Goal: Task Accomplishment & Management: Use online tool/utility

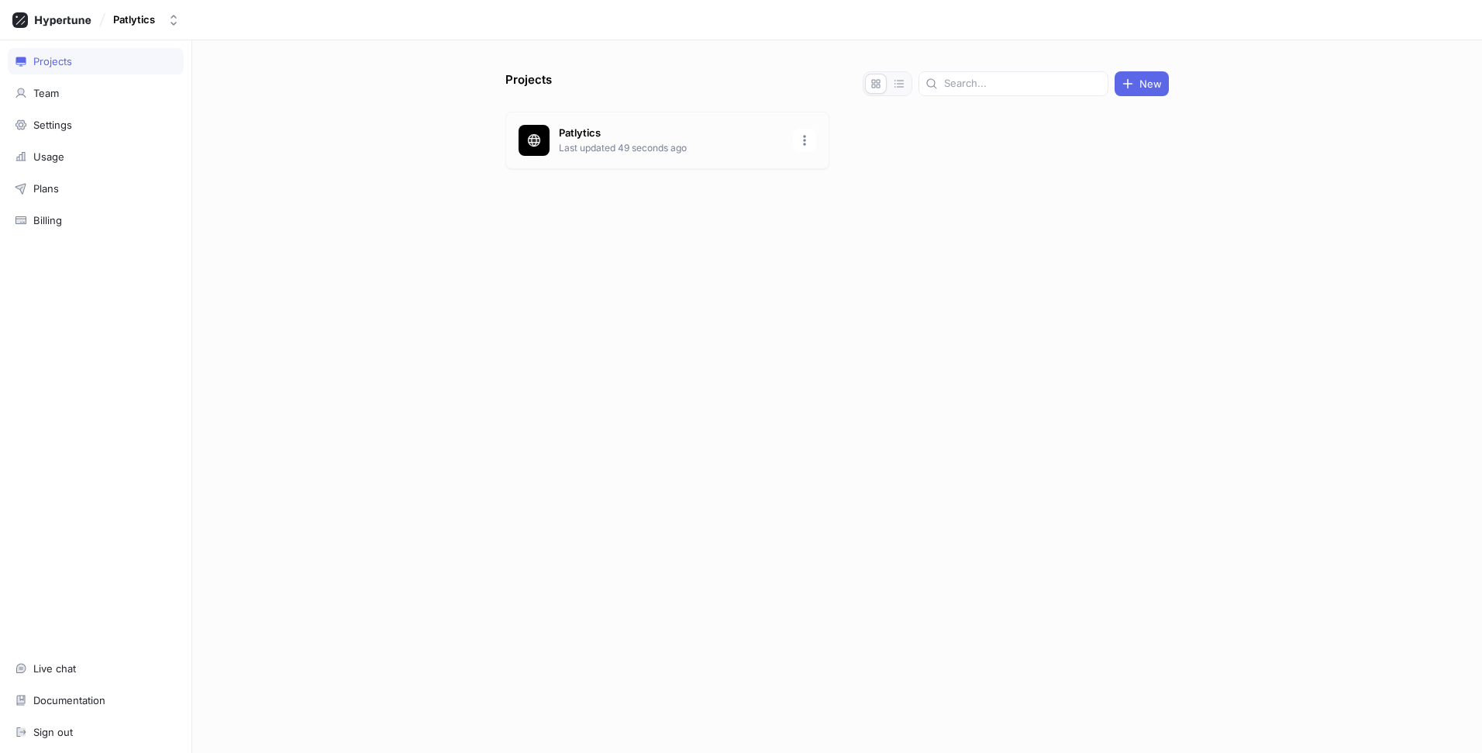
click at [698, 143] on p "Last updated 49 seconds ago" at bounding box center [671, 148] width 225 height 14
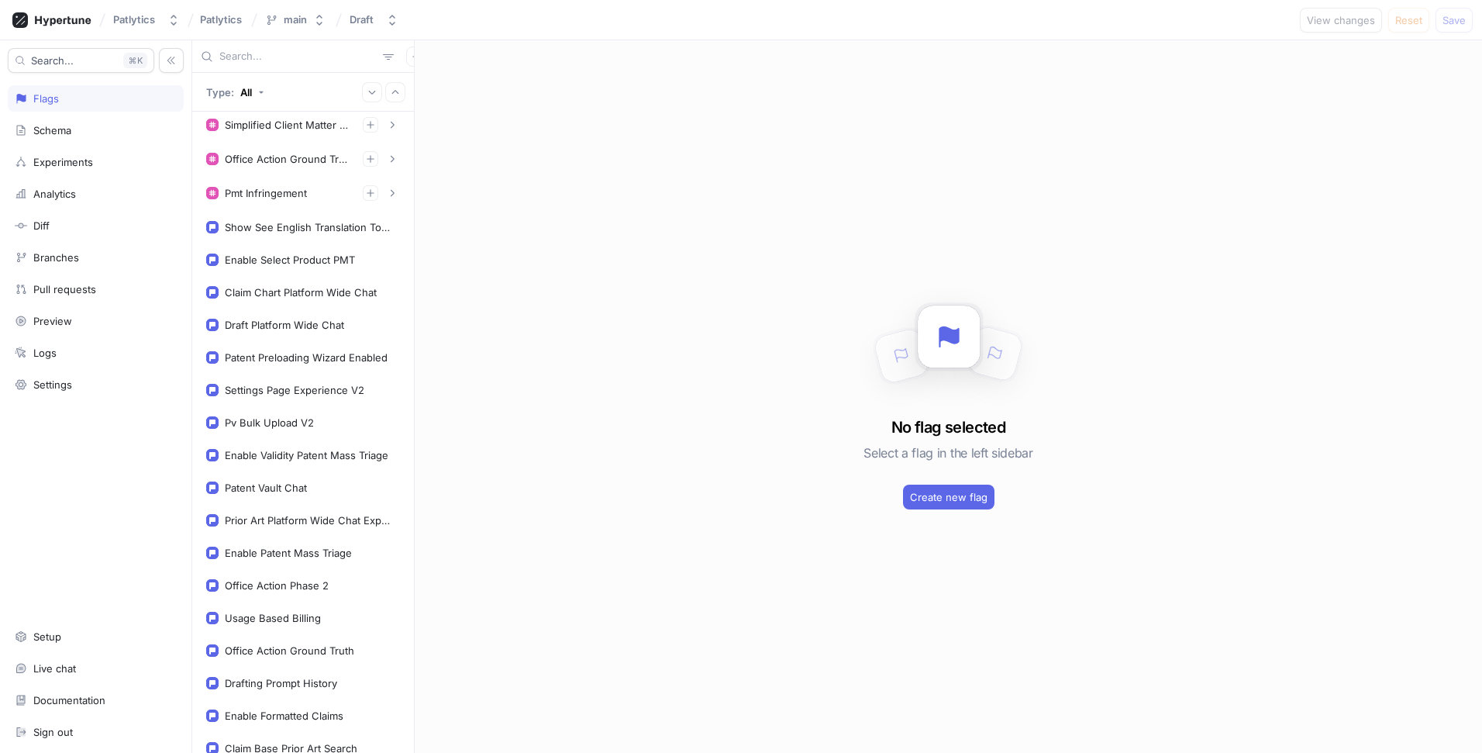
scroll to position [850, 0]
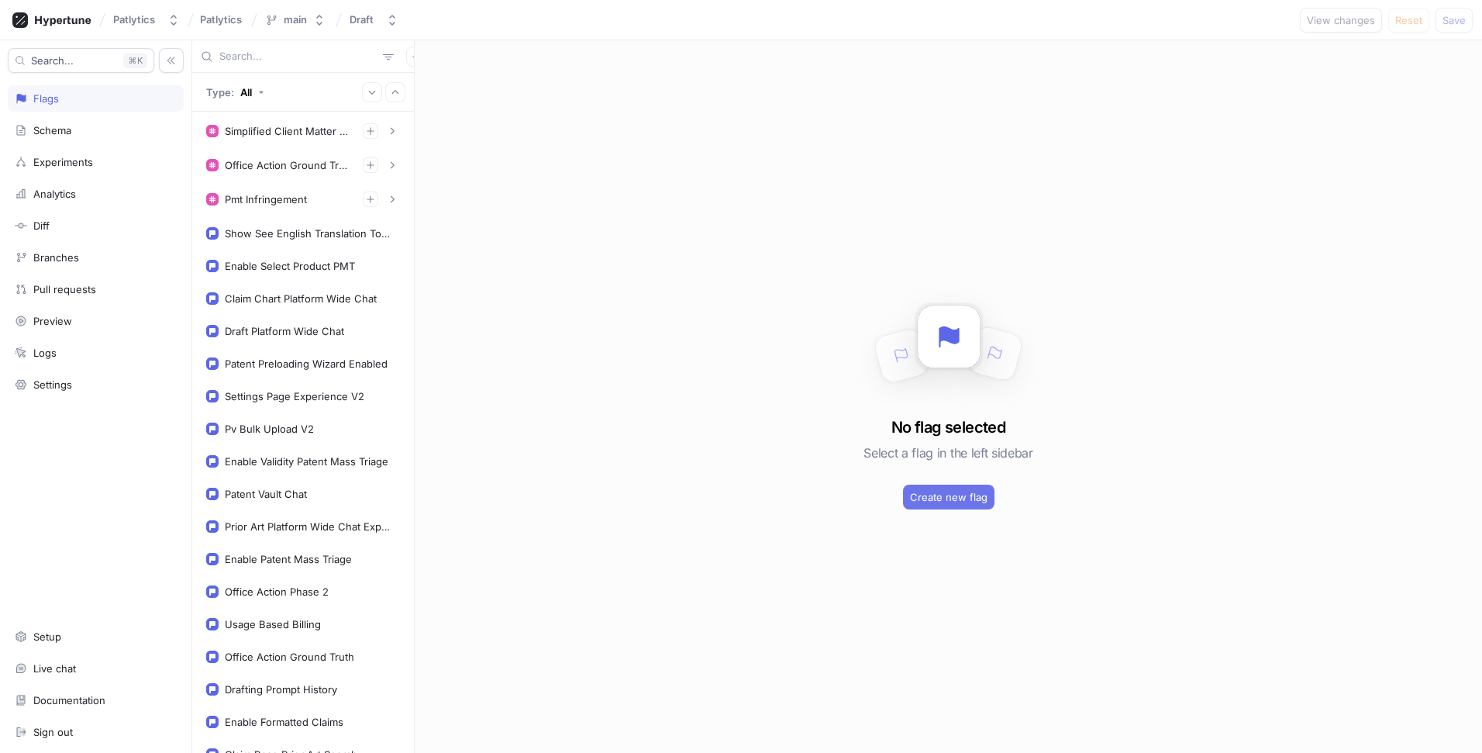
click at [928, 487] on button "Create new flag" at bounding box center [948, 497] width 91 height 25
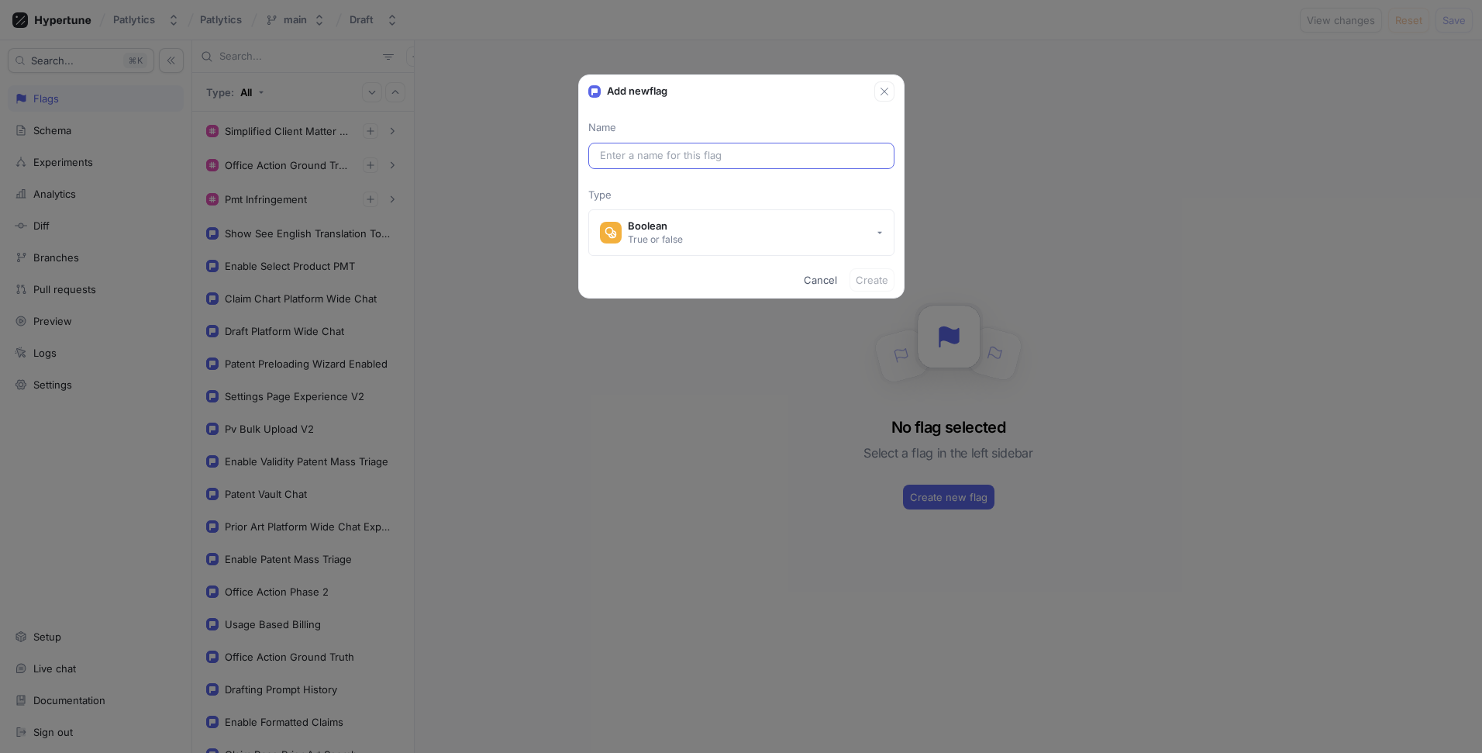
click at [718, 163] on div at bounding box center [741, 156] width 306 height 26
click at [708, 157] on input "text" at bounding box center [741, 156] width 283 height 16
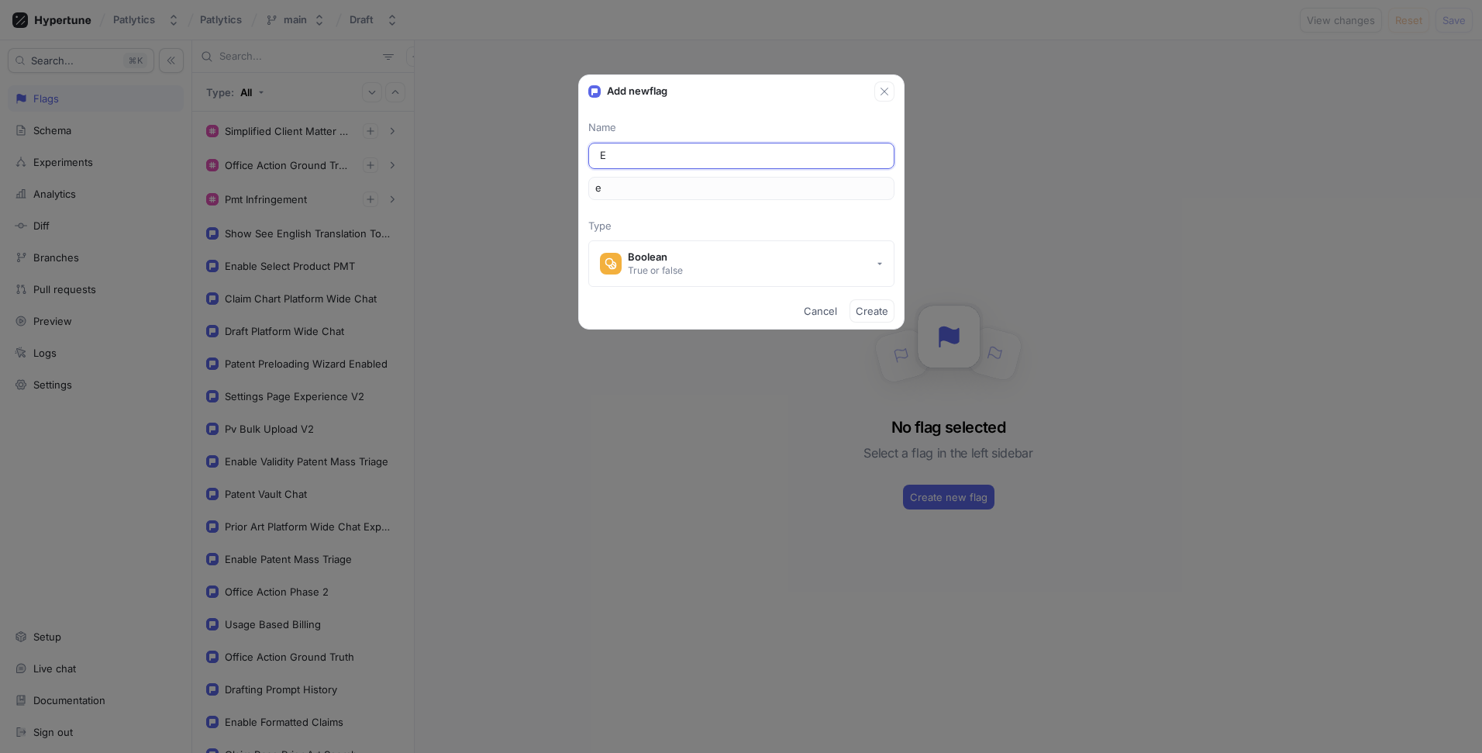
type input "En"
type input "en"
type input "Ena"
type input "ena"
type input "Enab"
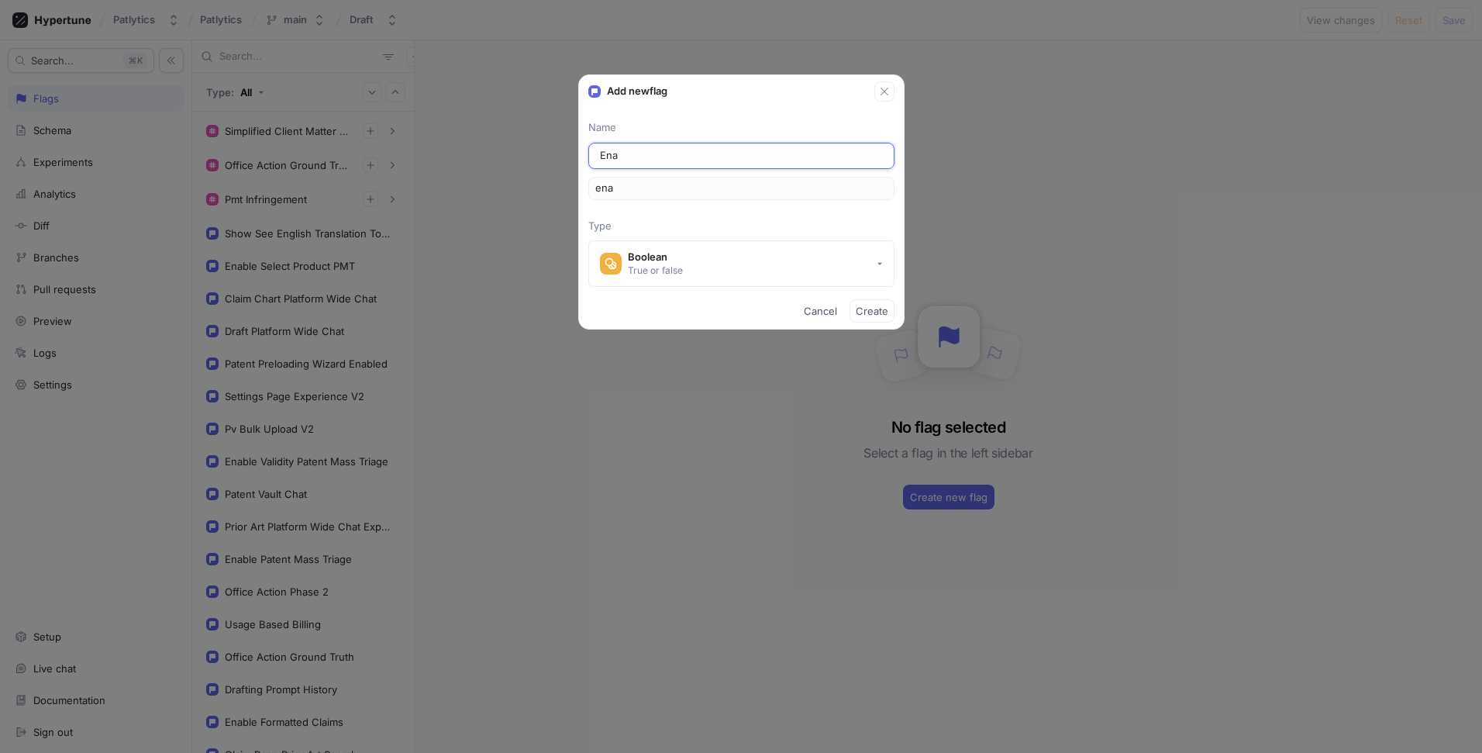
type input "enab"
type input "Enabl"
type input "enabl"
type input "Enable"
type input "enable"
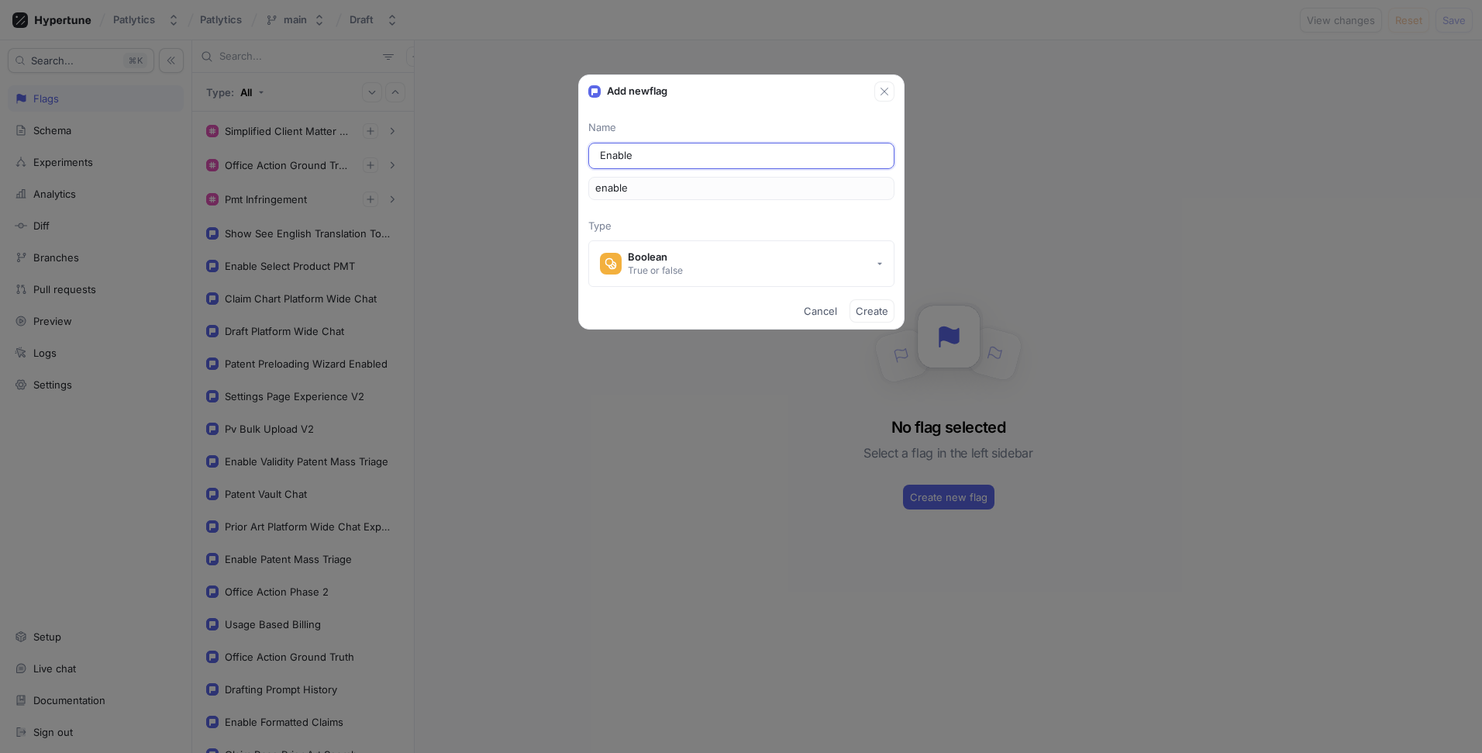
type input "Enable F"
type input "enableF"
type input "Enable FT"
type input "enableFT"
type input "Enable FTO"
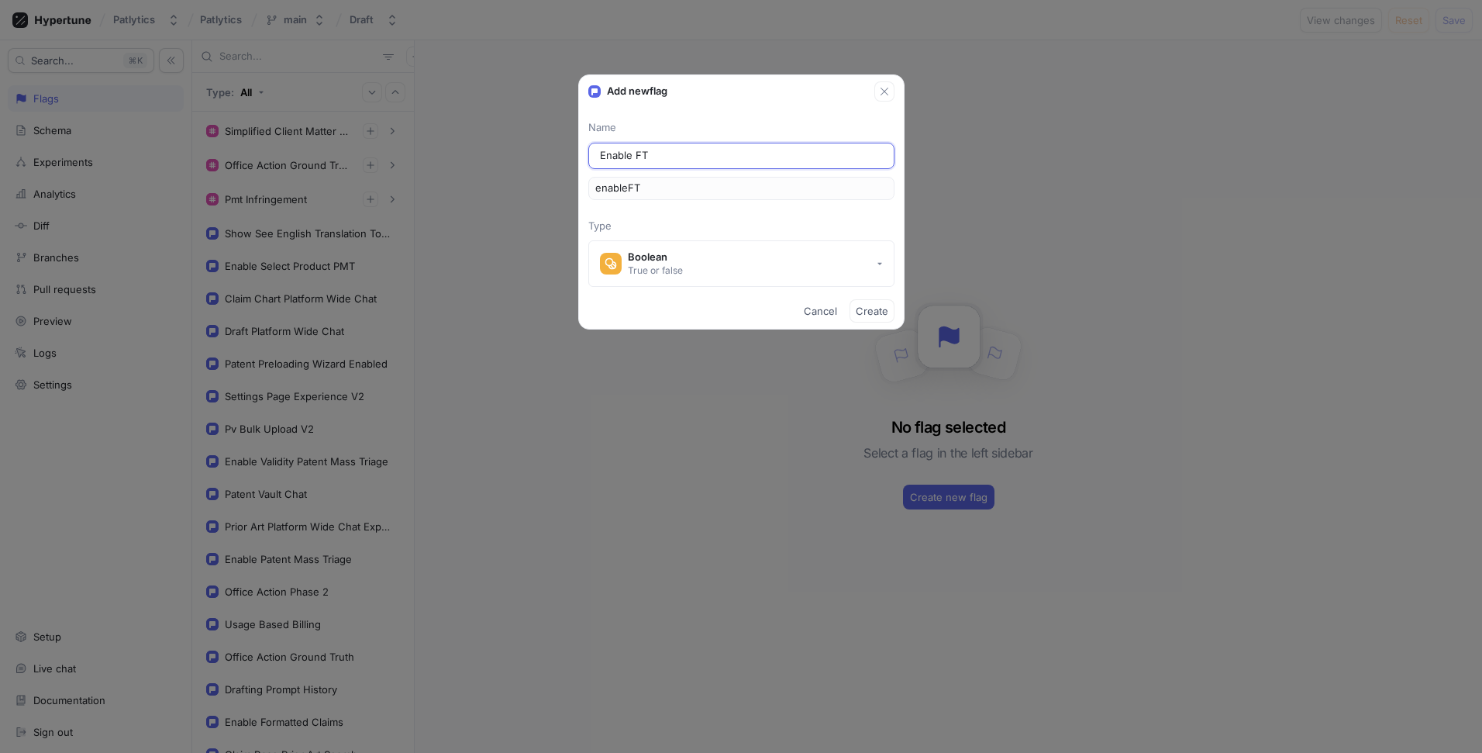
type input "enableFTO"
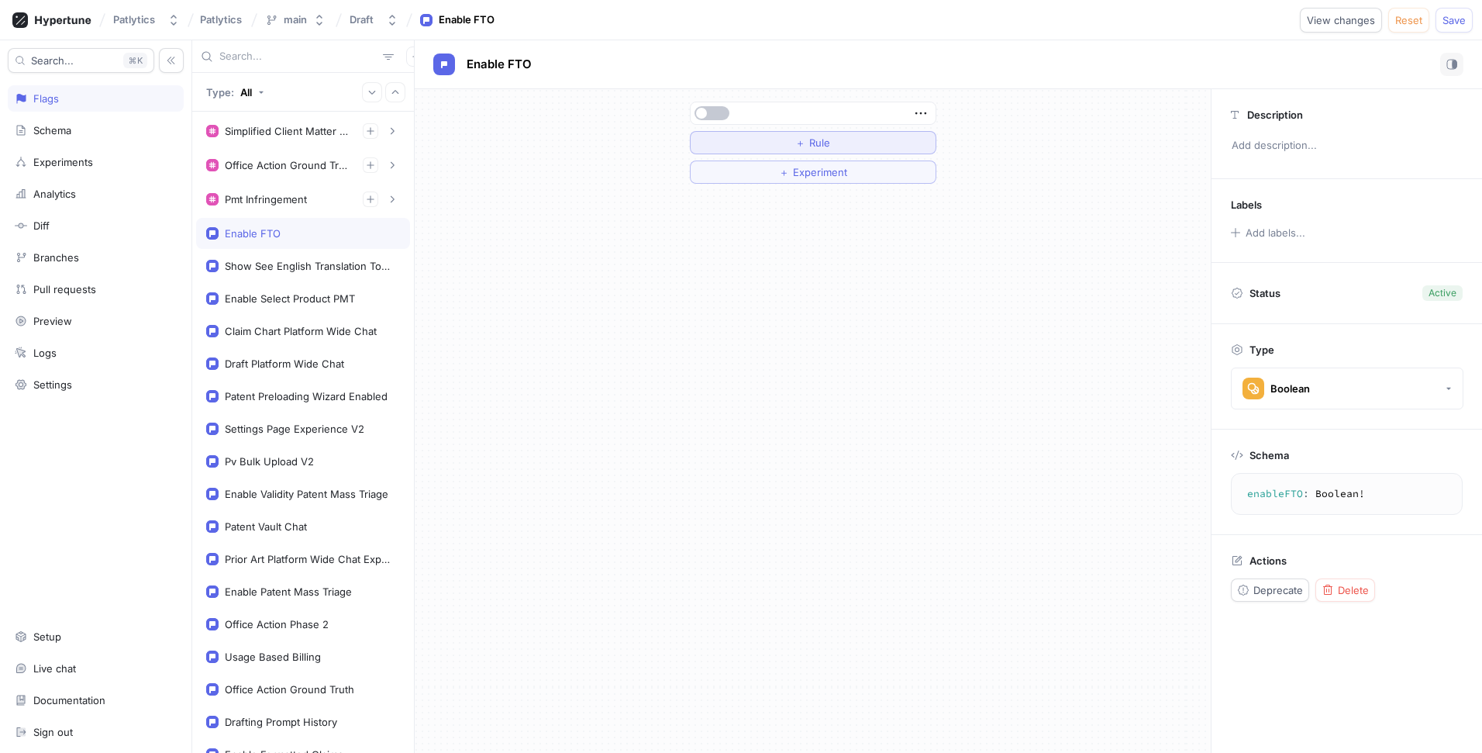
click at [792, 133] on button "＋ Rule" at bounding box center [813, 142] width 247 height 23
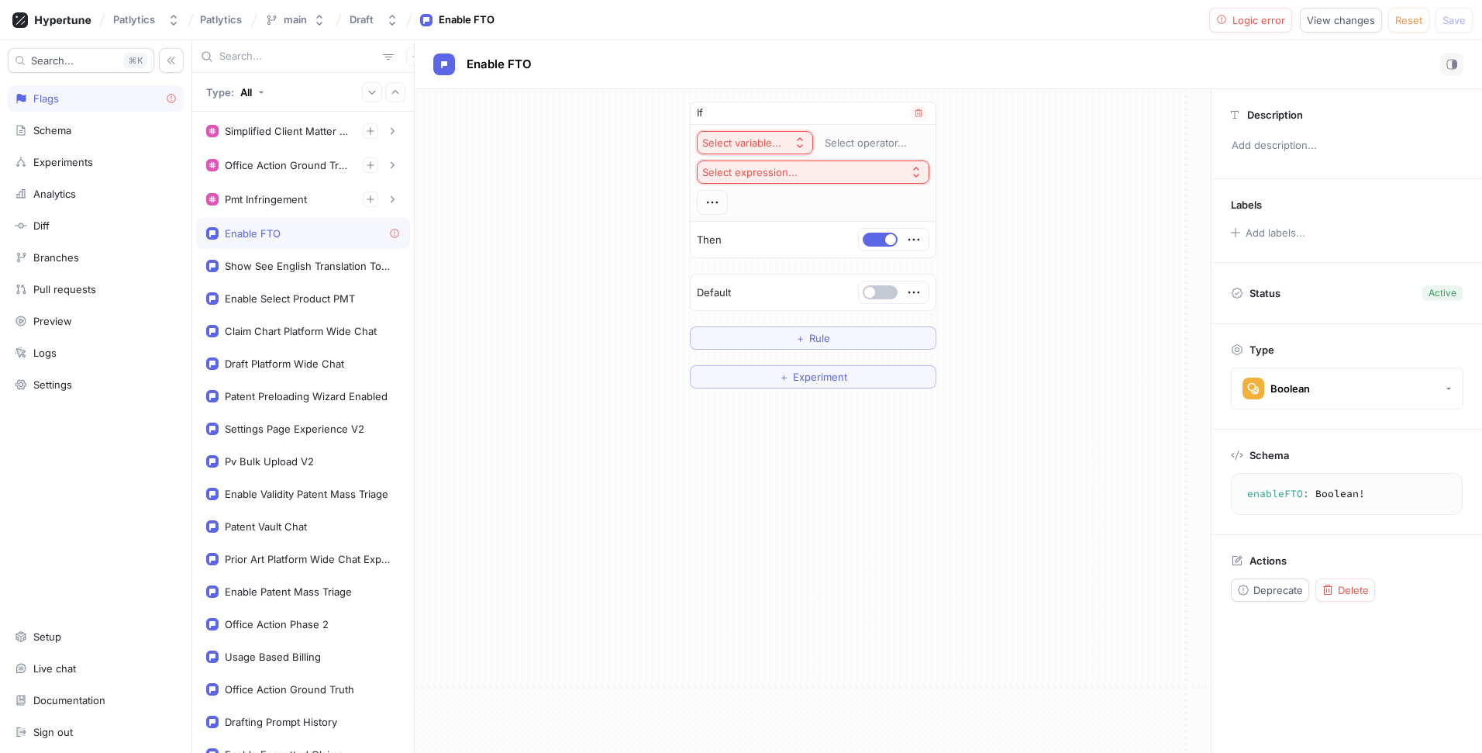
click at [762, 149] on button "Select variable..." at bounding box center [755, 142] width 116 height 23
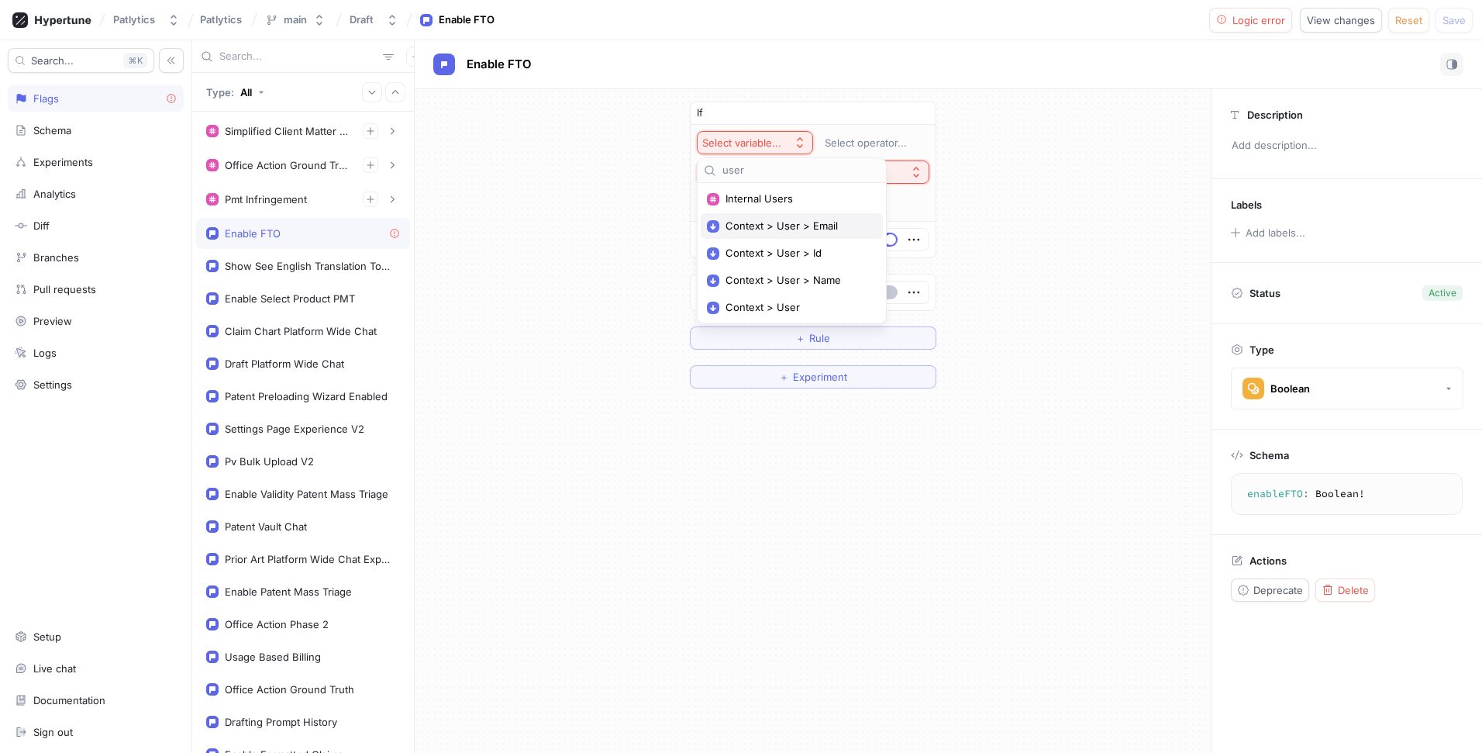
type input "user"
click at [796, 229] on span "Context > User > Email" at bounding box center [797, 225] width 143 height 13
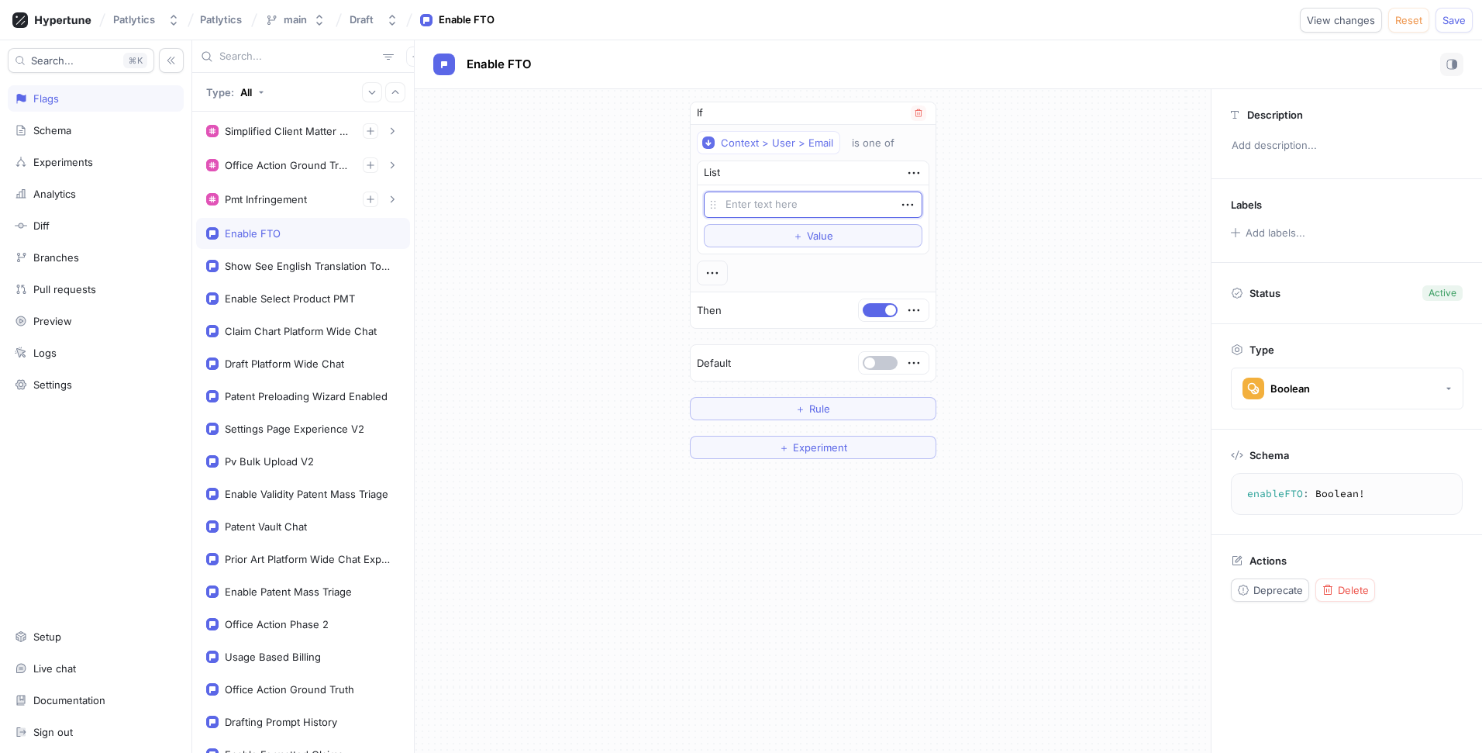
click at [779, 198] on textarea at bounding box center [813, 204] width 219 height 26
type textarea "x"
type textarea "s"
type textarea "x"
type textarea "[PERSON_NAME]"
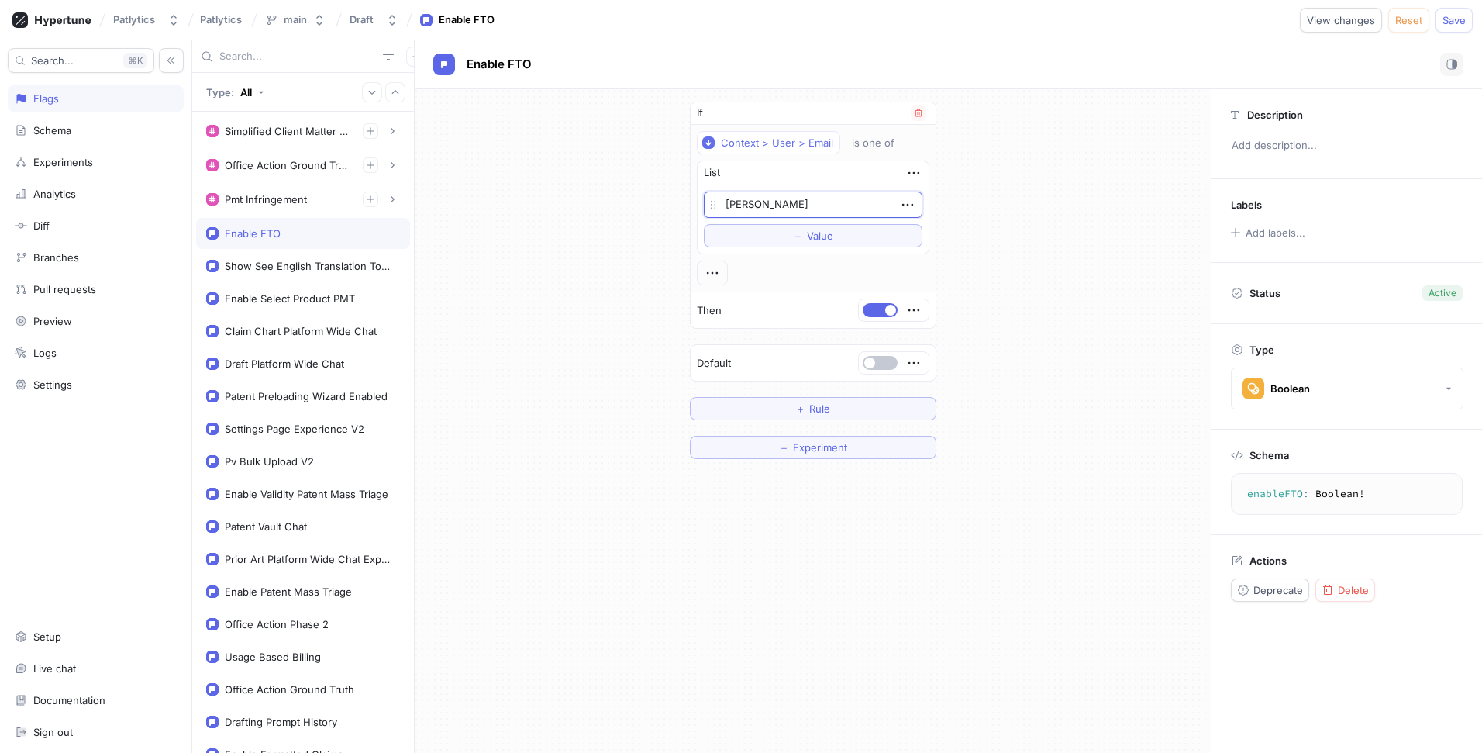
type textarea "x"
type textarea "[PERSON_NAME]@"
type textarea "x"
type textarea "[PERSON_NAME]@p"
type textarea "x"
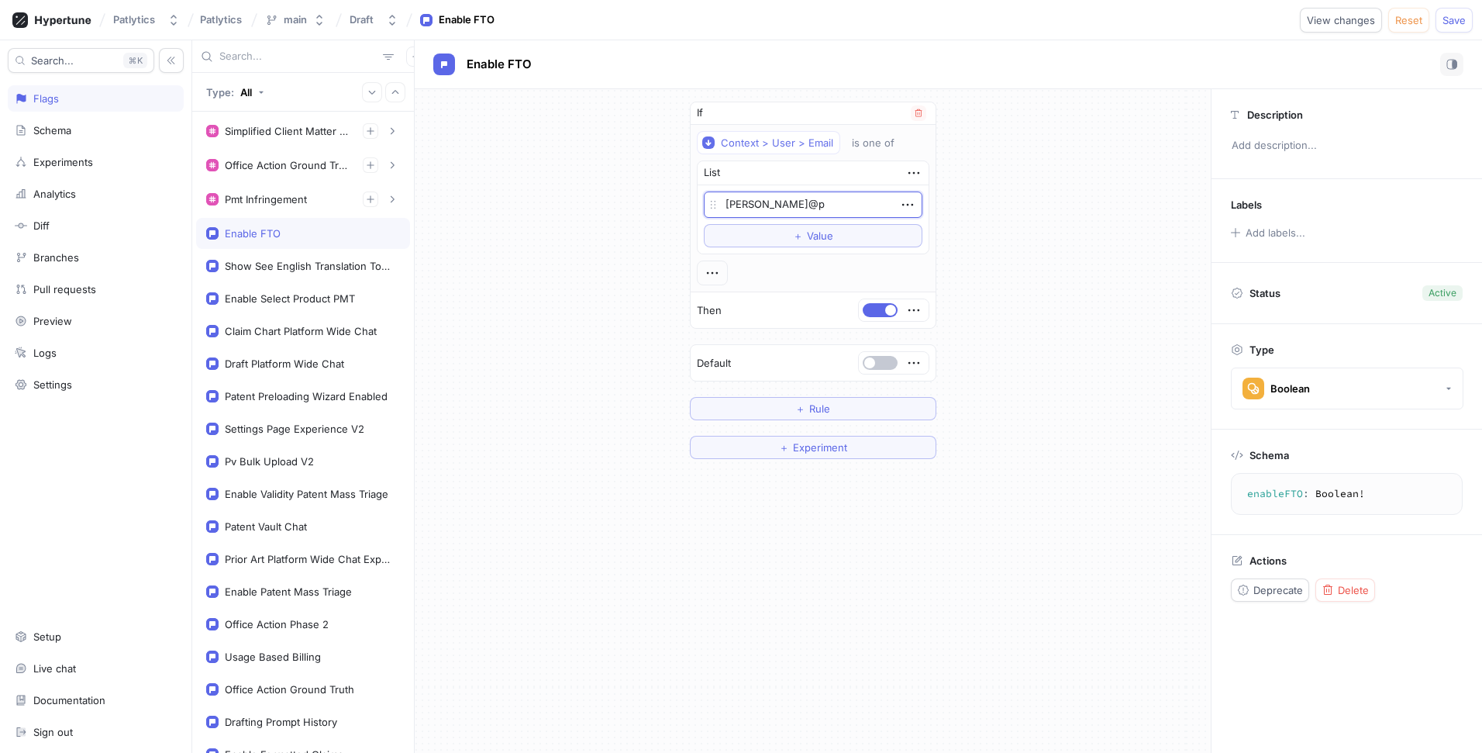
type textarea "[PERSON_NAME]@pa"
type textarea "x"
type textarea "[PERSON_NAME]@patl"
type textarea "x"
type textarea "[PERSON_NAME][EMAIL_ADDRESS][DOMAIN_NAME]"
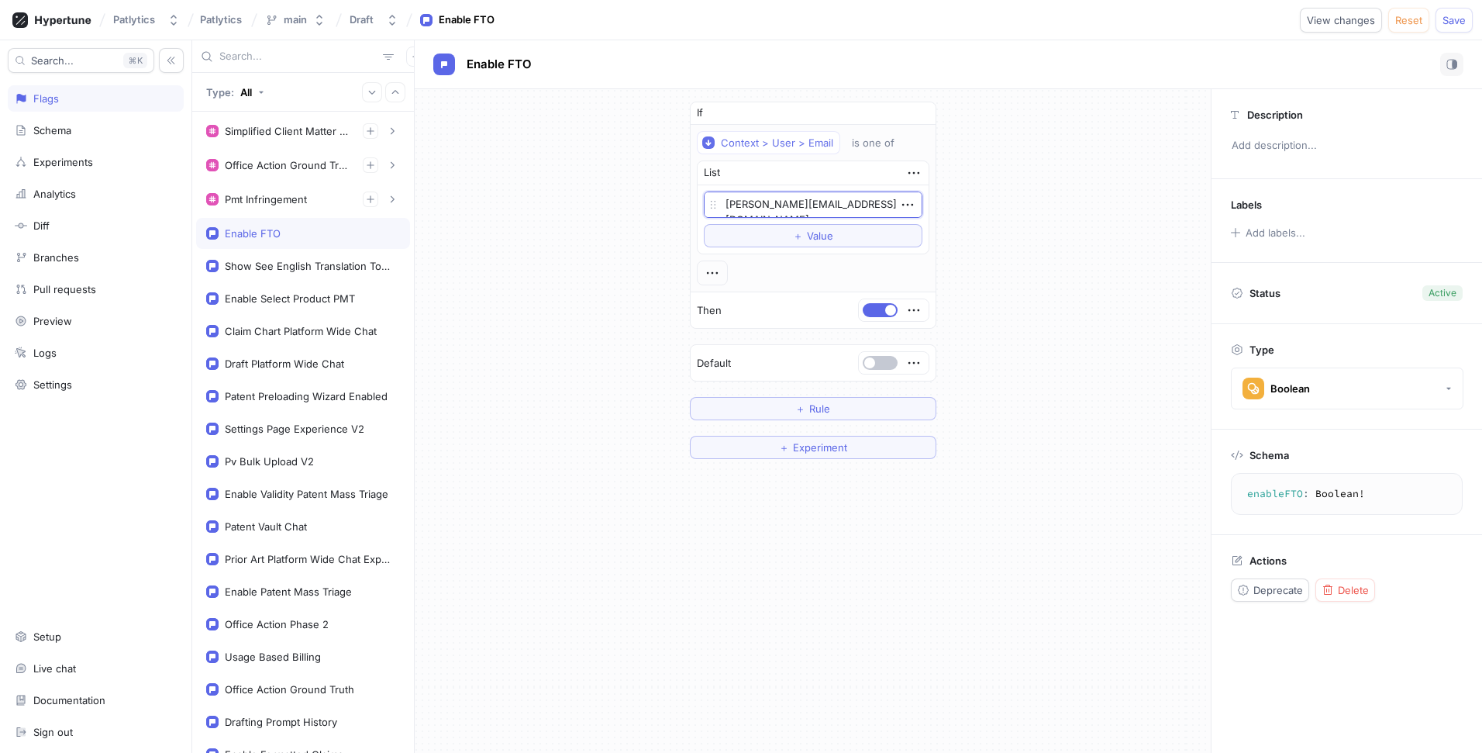
type textarea "x"
type textarea "[PERSON_NAME][EMAIL_ADDRESS][DOMAIN_NAME]"
click at [1003, 250] on div "If Context > User > Email is one of List [PERSON_NAME][EMAIL_ADDRESS][DOMAIN_NA…" at bounding box center [813, 280] width 796 height 382
click at [1447, 26] on button "Save" at bounding box center [1454, 20] width 37 height 25
click at [833, 409] on button "＋ Rule" at bounding box center [813, 408] width 247 height 23
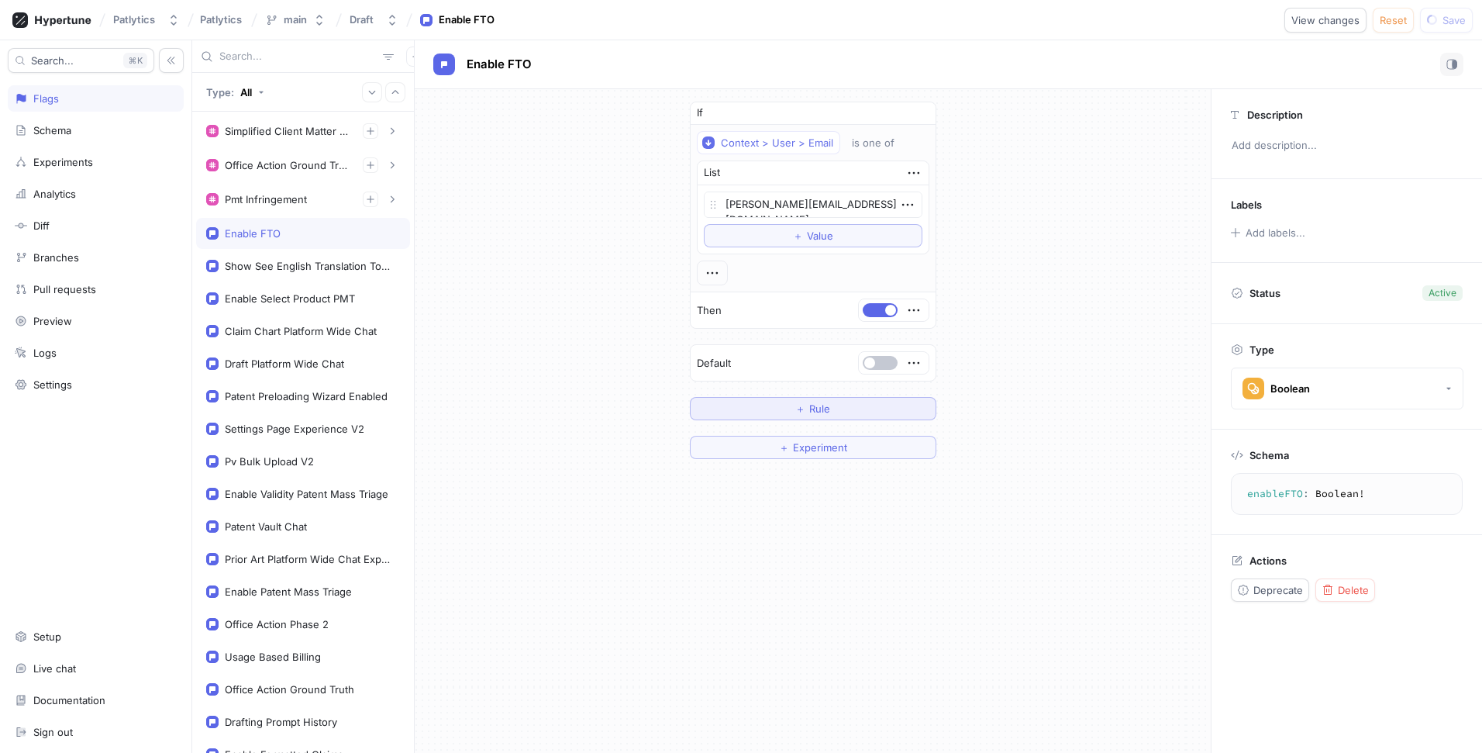
type textarea "x"
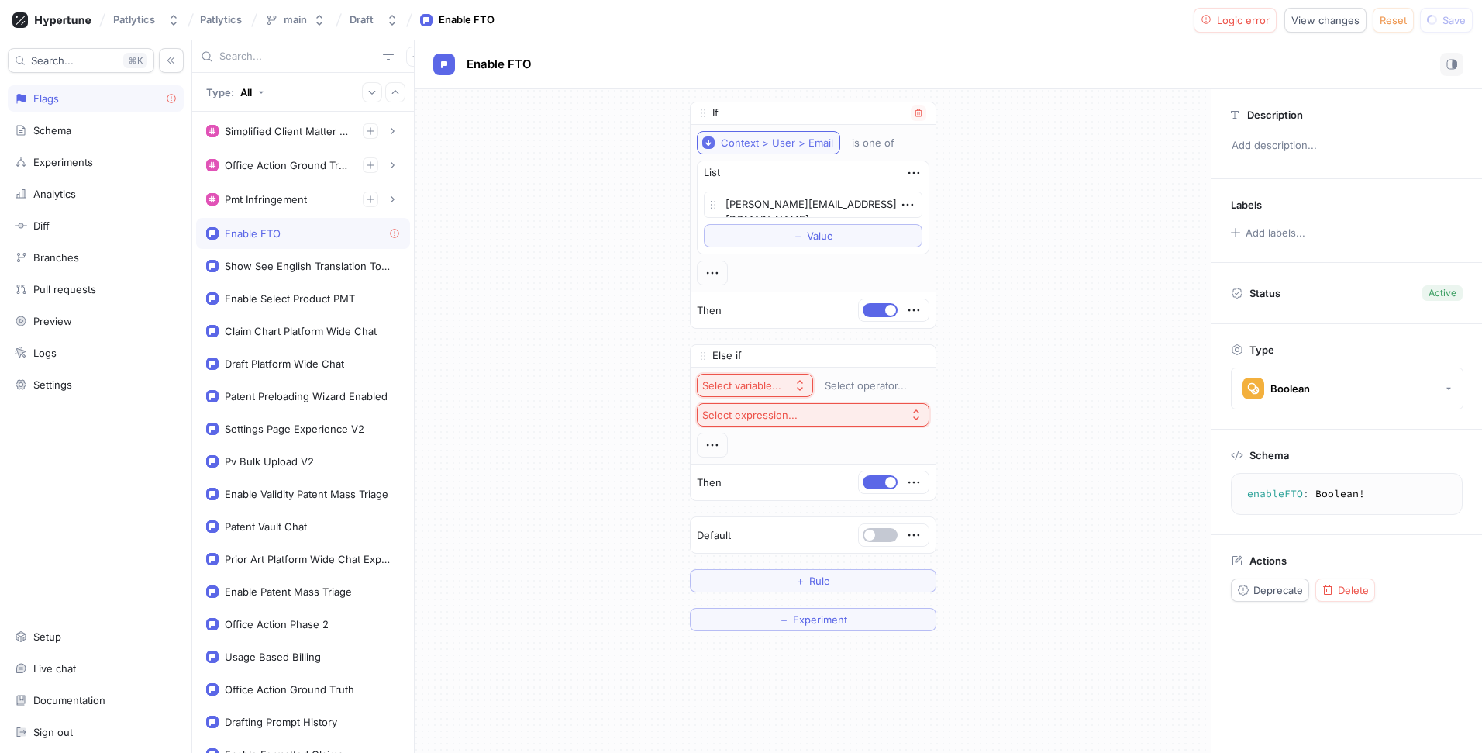
click at [775, 140] on div "Context > User > Email" at bounding box center [777, 142] width 112 height 13
type input "env"
click at [800, 202] on span "Context > Environment" at bounding box center [797, 198] width 143 height 13
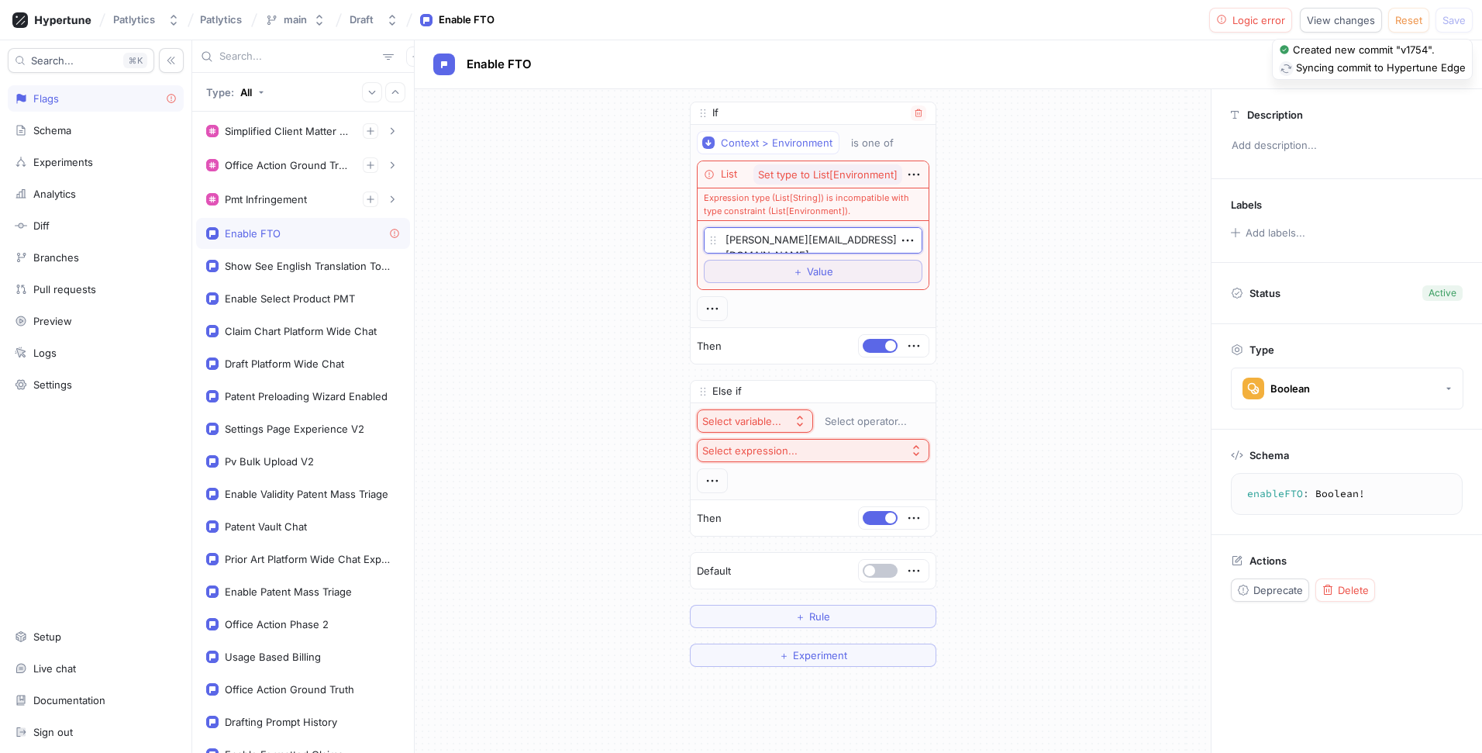
click at [796, 243] on textarea "[PERSON_NAME][EMAIL_ADDRESS][DOMAIN_NAME]" at bounding box center [813, 240] width 219 height 26
click at [919, 392] on icon "button" at bounding box center [918, 391] width 9 height 9
type textarea "x"
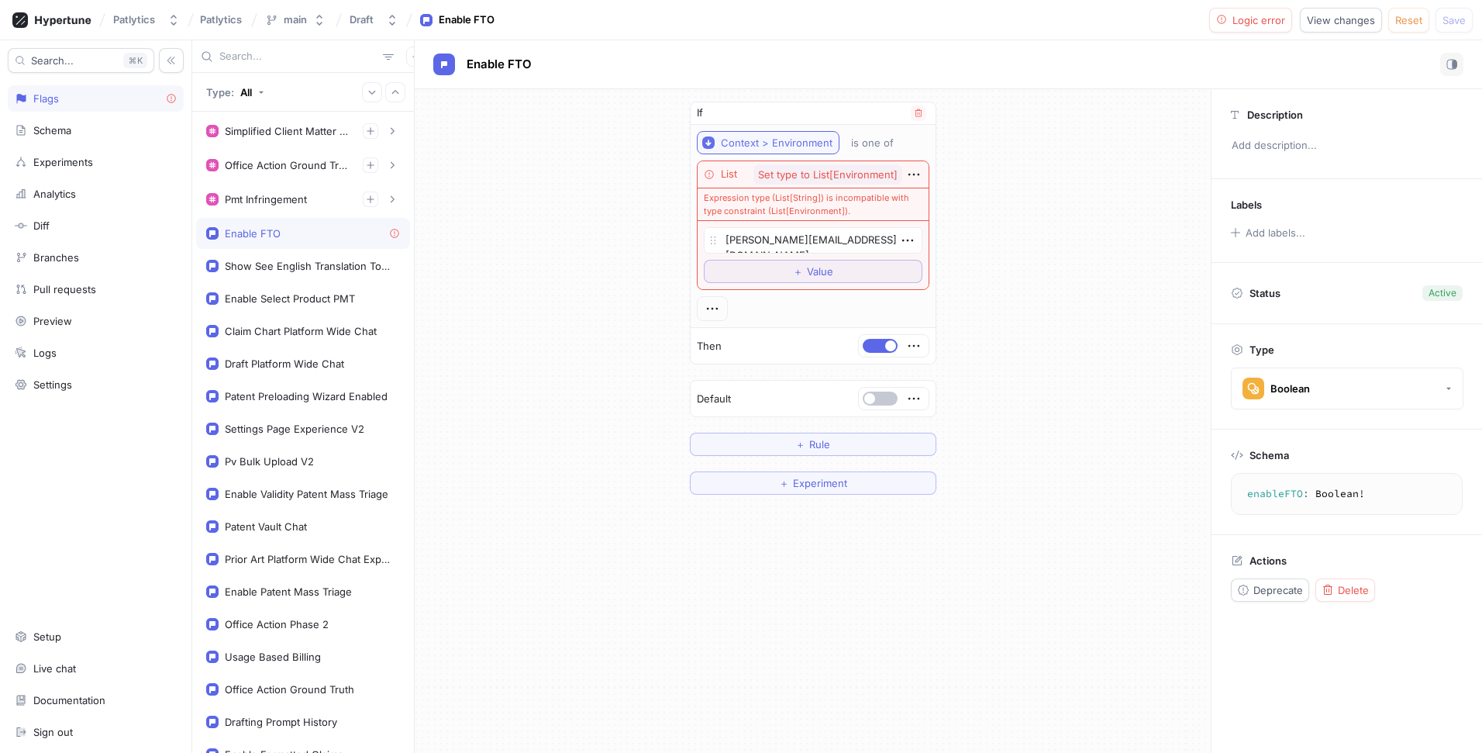
click at [806, 151] on button "Context > Environment" at bounding box center [768, 142] width 143 height 23
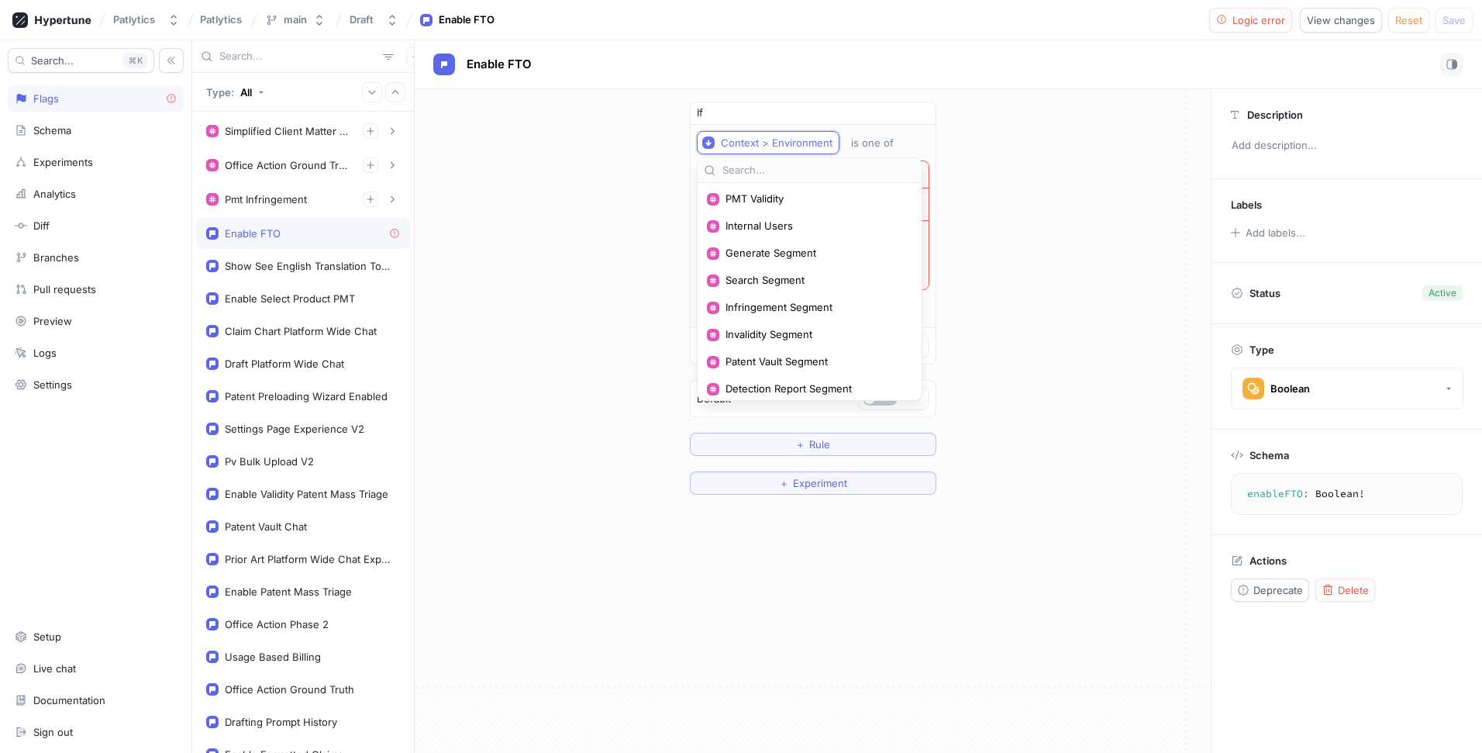
scroll to position [667, 0]
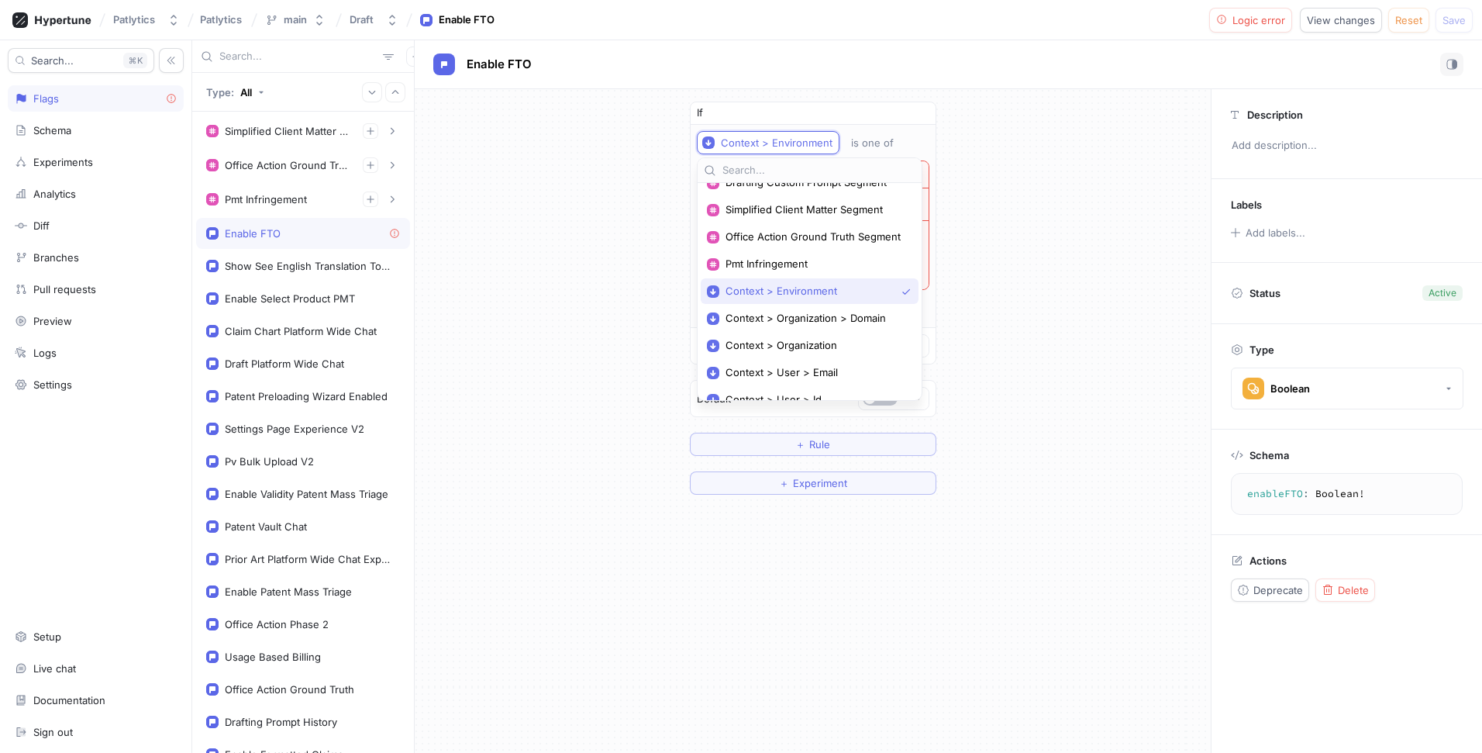
click at [952, 80] on div "Enable FTO" at bounding box center [948, 64] width 1067 height 49
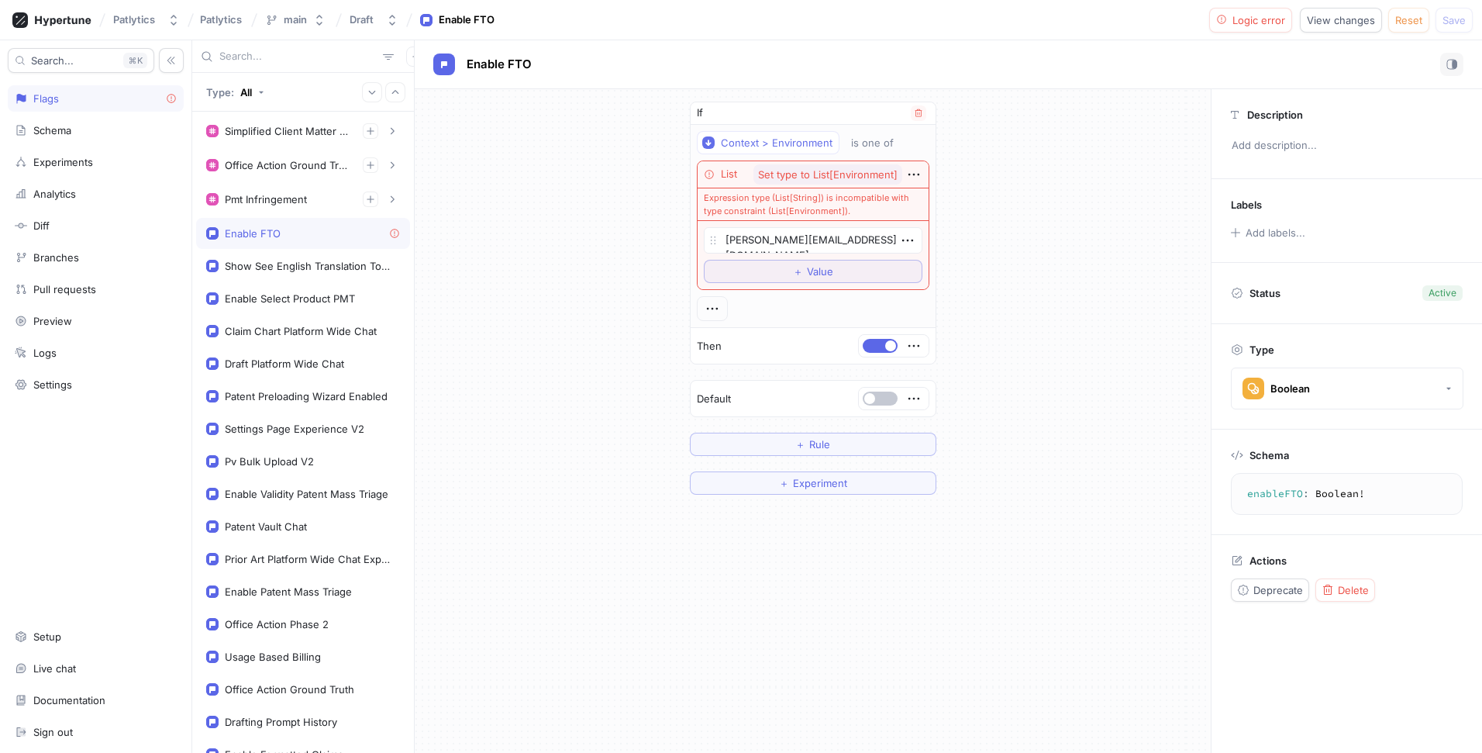
click at [795, 129] on div "Context > Environment is one of List Set type to List[Environment] Expression t…" at bounding box center [813, 226] width 245 height 202
click at [799, 134] on button "Context > Environment" at bounding box center [768, 142] width 143 height 23
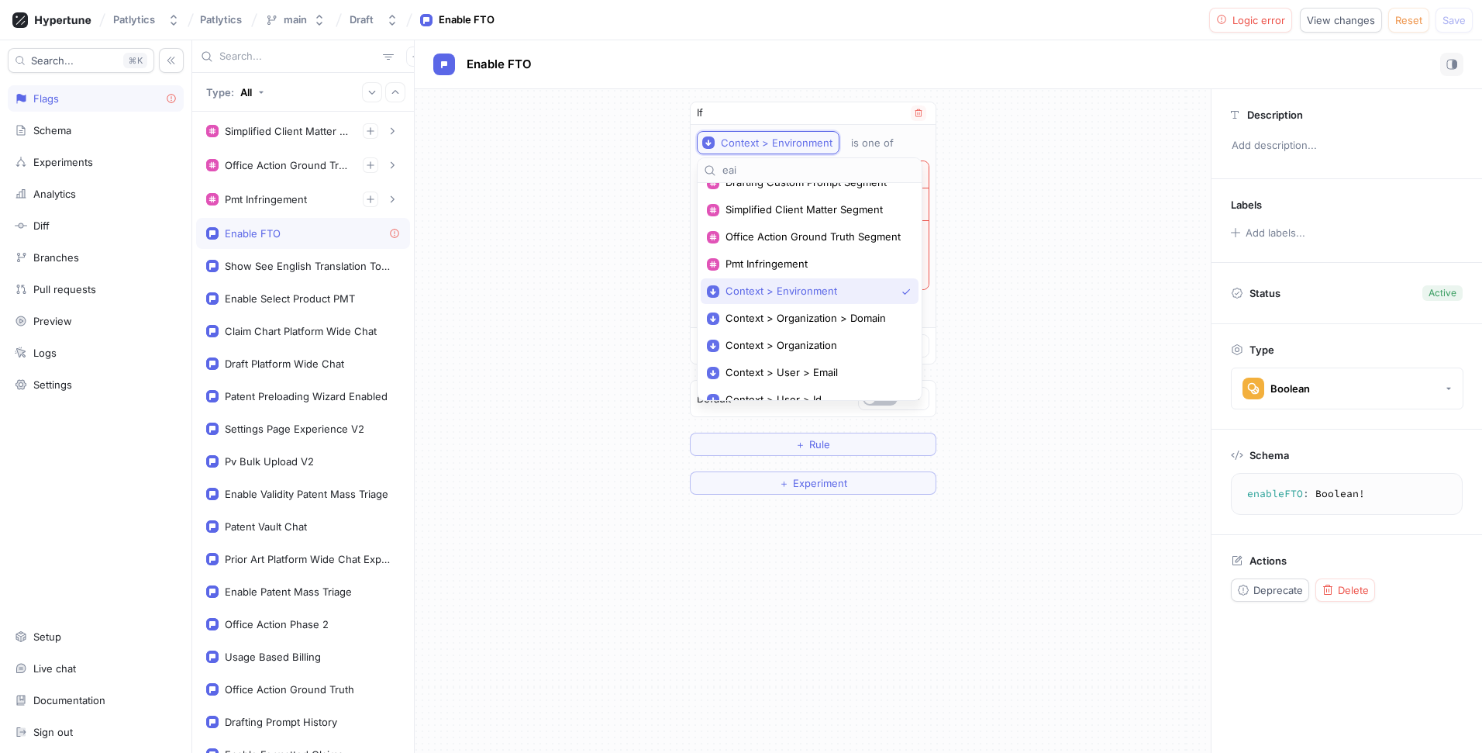
scroll to position [0, 0]
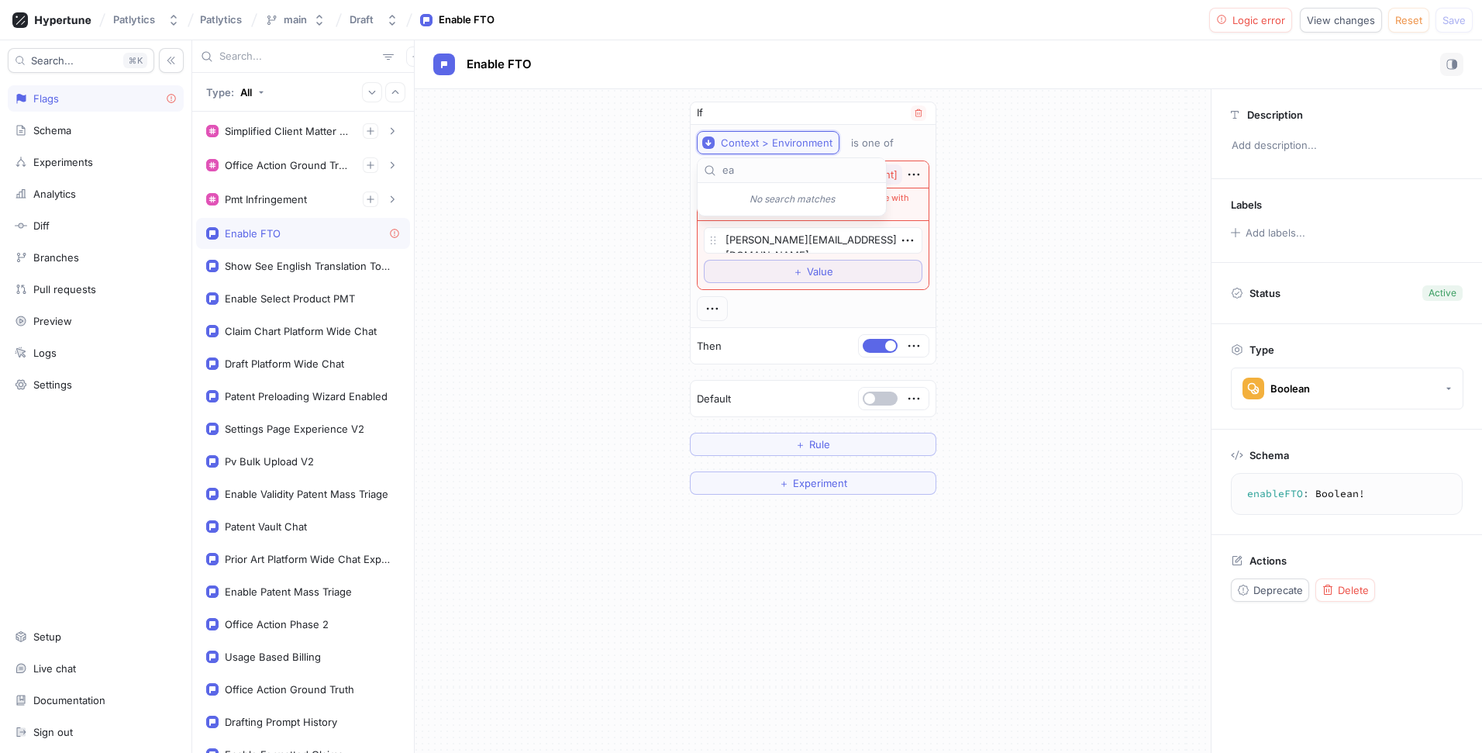
type input "e"
type input "email"
click at [785, 198] on span "Context > User > Email" at bounding box center [797, 198] width 143 height 13
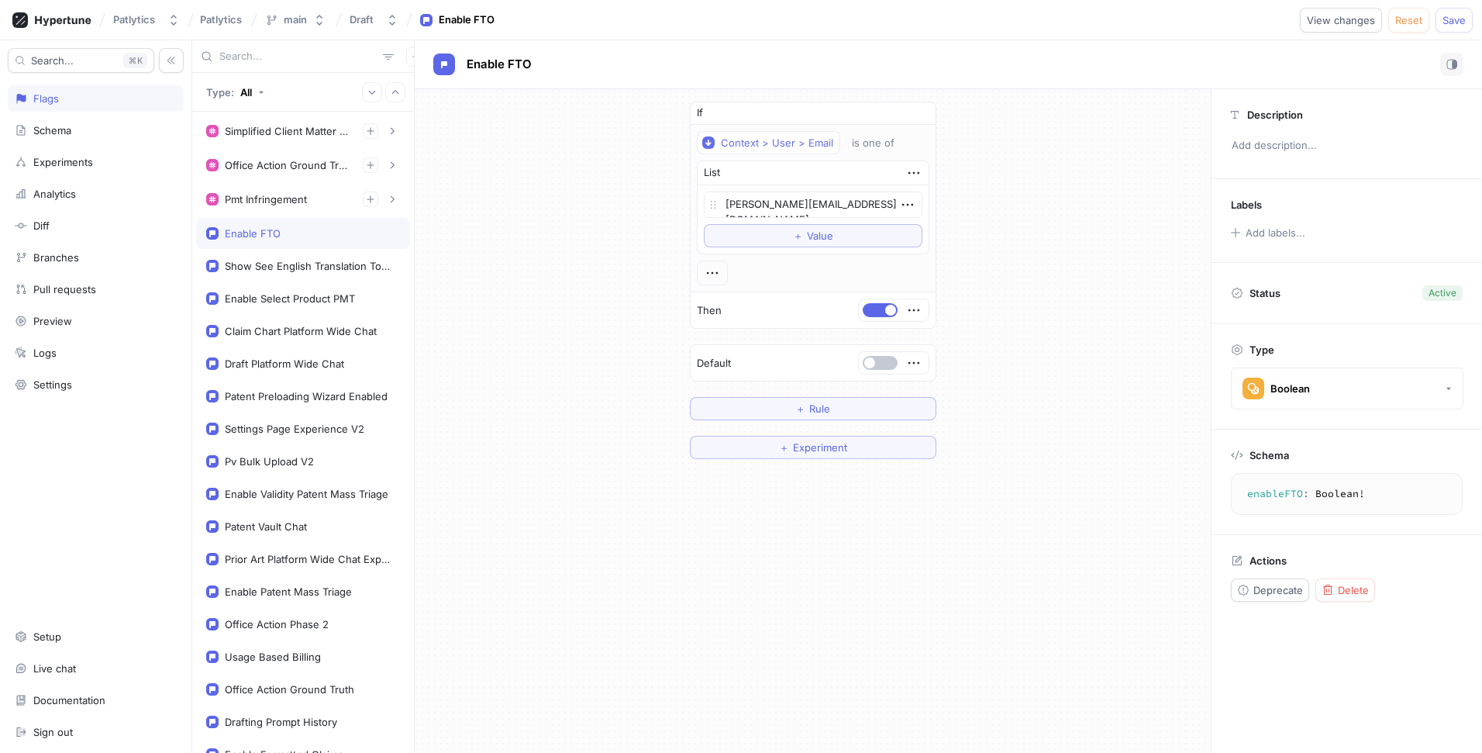
click at [1067, 122] on div "If Context > User > Email is one of List [PERSON_NAME][EMAIL_ADDRESS][DOMAIN_NA…" at bounding box center [813, 280] width 796 height 382
click at [1458, 23] on span "Save" at bounding box center [1454, 20] width 23 height 9
click at [1036, 164] on div "If Context > User > Email is one of List [PERSON_NAME][EMAIL_ADDRESS][DOMAIN_NA…" at bounding box center [813, 280] width 796 height 382
type textarea "x"
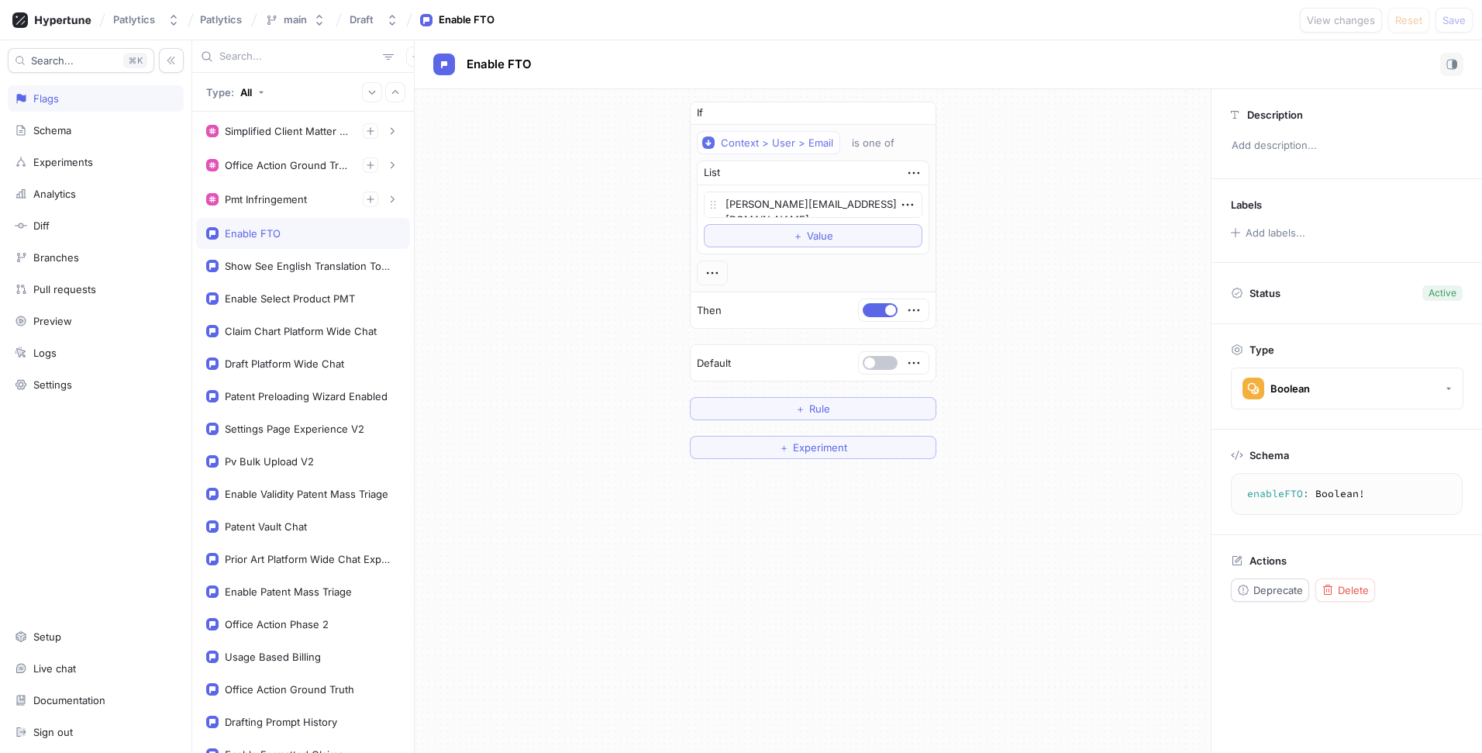
click at [1006, 316] on div "If Context > User > Email is one of List [PERSON_NAME][EMAIL_ADDRESS][DOMAIN_NA…" at bounding box center [813, 280] width 796 height 382
